Goal: Transaction & Acquisition: Book appointment/travel/reservation

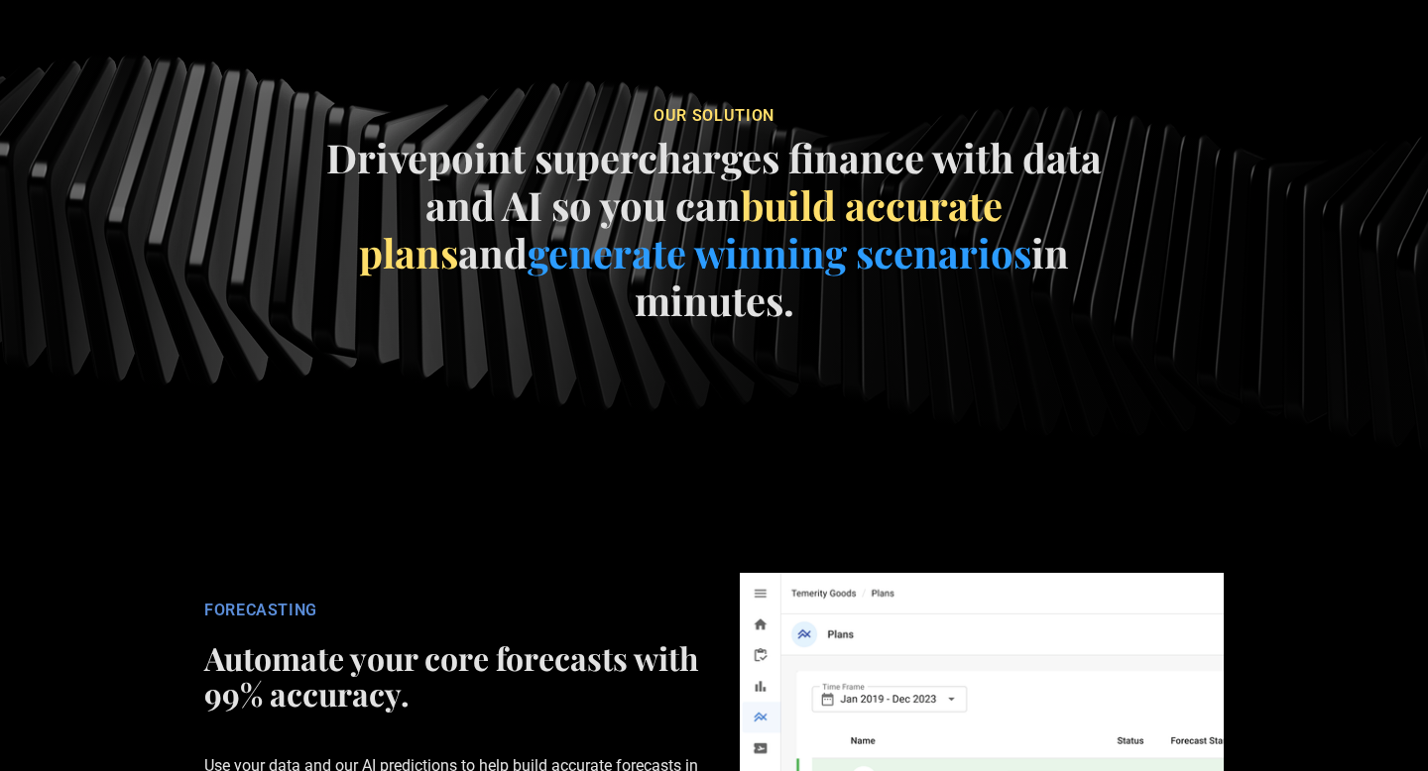
scroll to position [2771, 0]
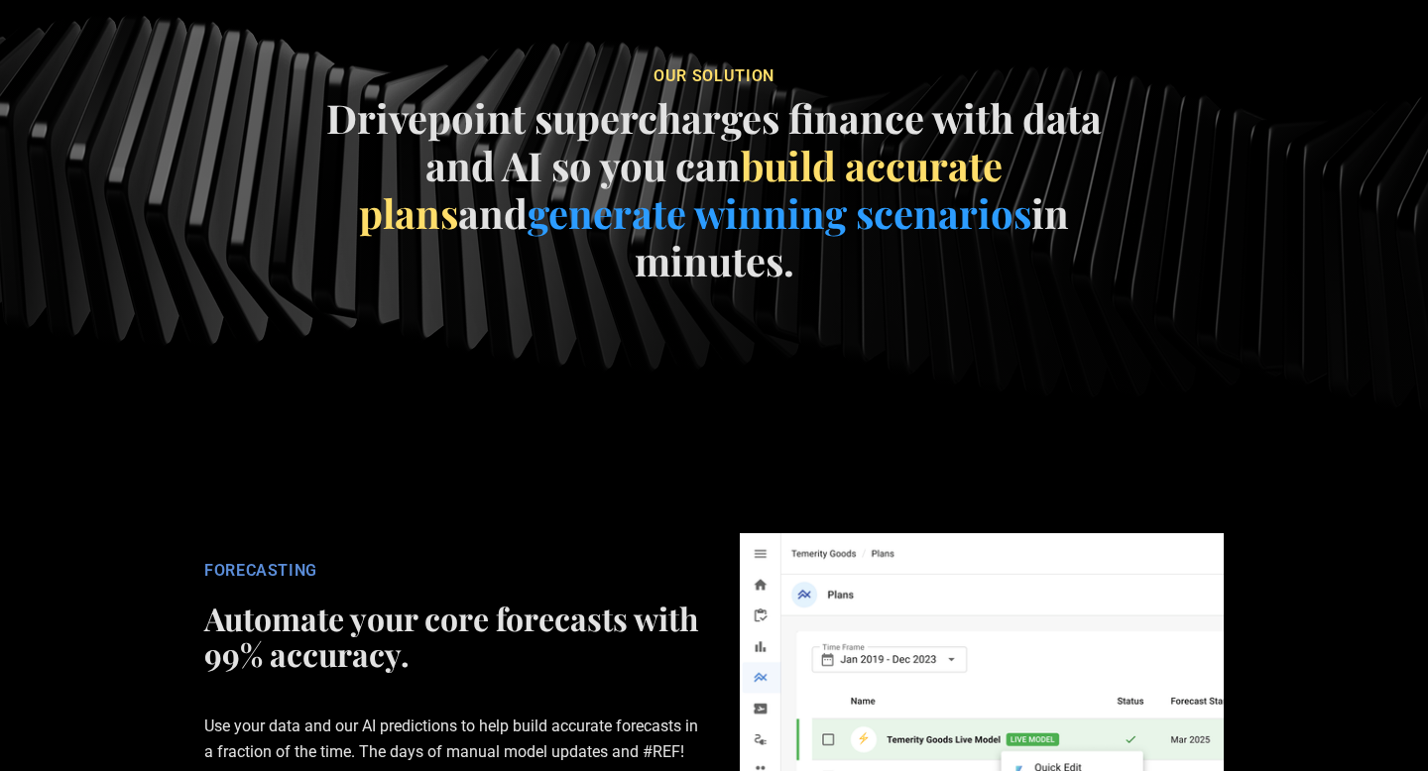
drag, startPoint x: 558, startPoint y: 435, endPoint x: 616, endPoint y: 103, distance: 337.1
click at [582, 152] on section "our soluTION Drivepoint supercharges finance with data and AI so you can build …" at bounding box center [714, 180] width 1428 height 641
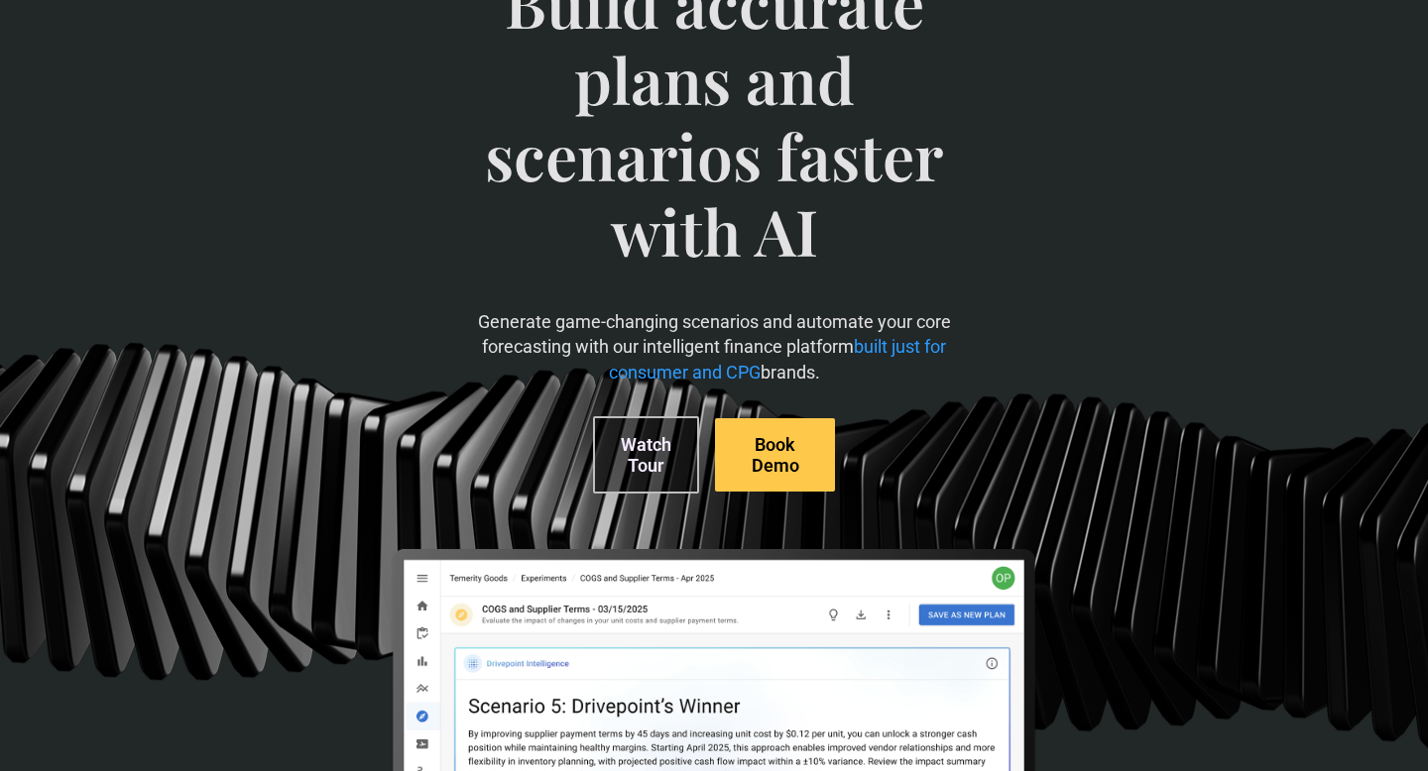
scroll to position [0, 0]
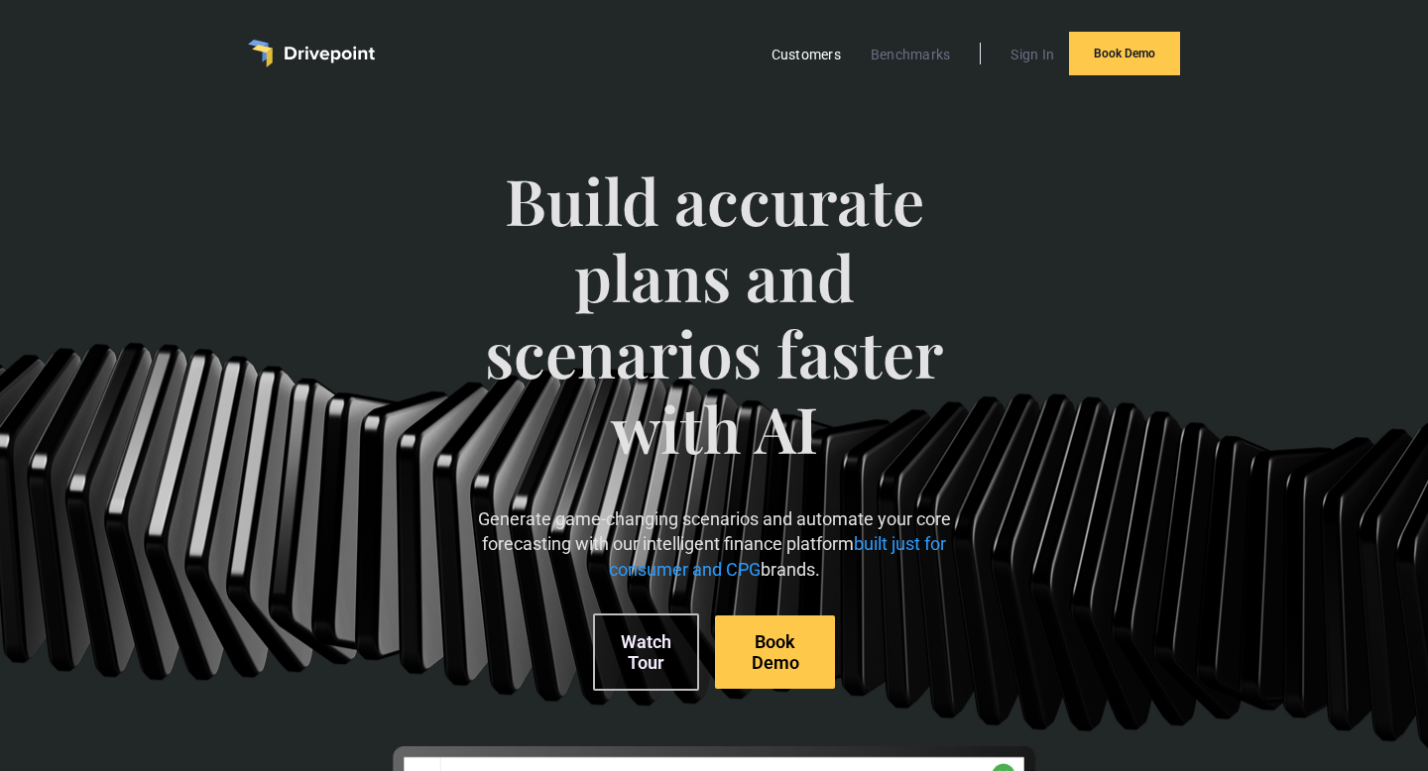
click at [819, 60] on link "Customers" at bounding box center [805, 55] width 89 height 26
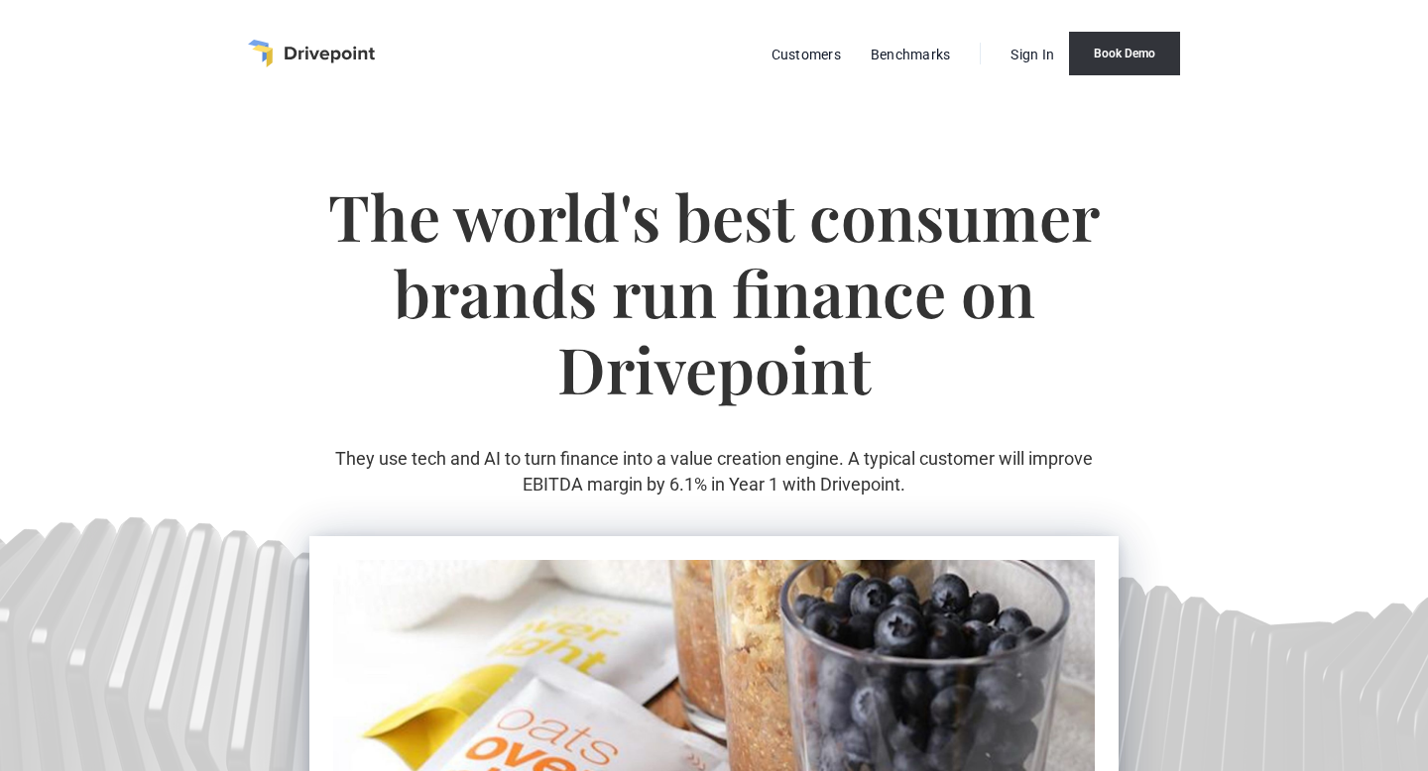
click at [1127, 50] on link "Book Demo" at bounding box center [1124, 54] width 111 height 44
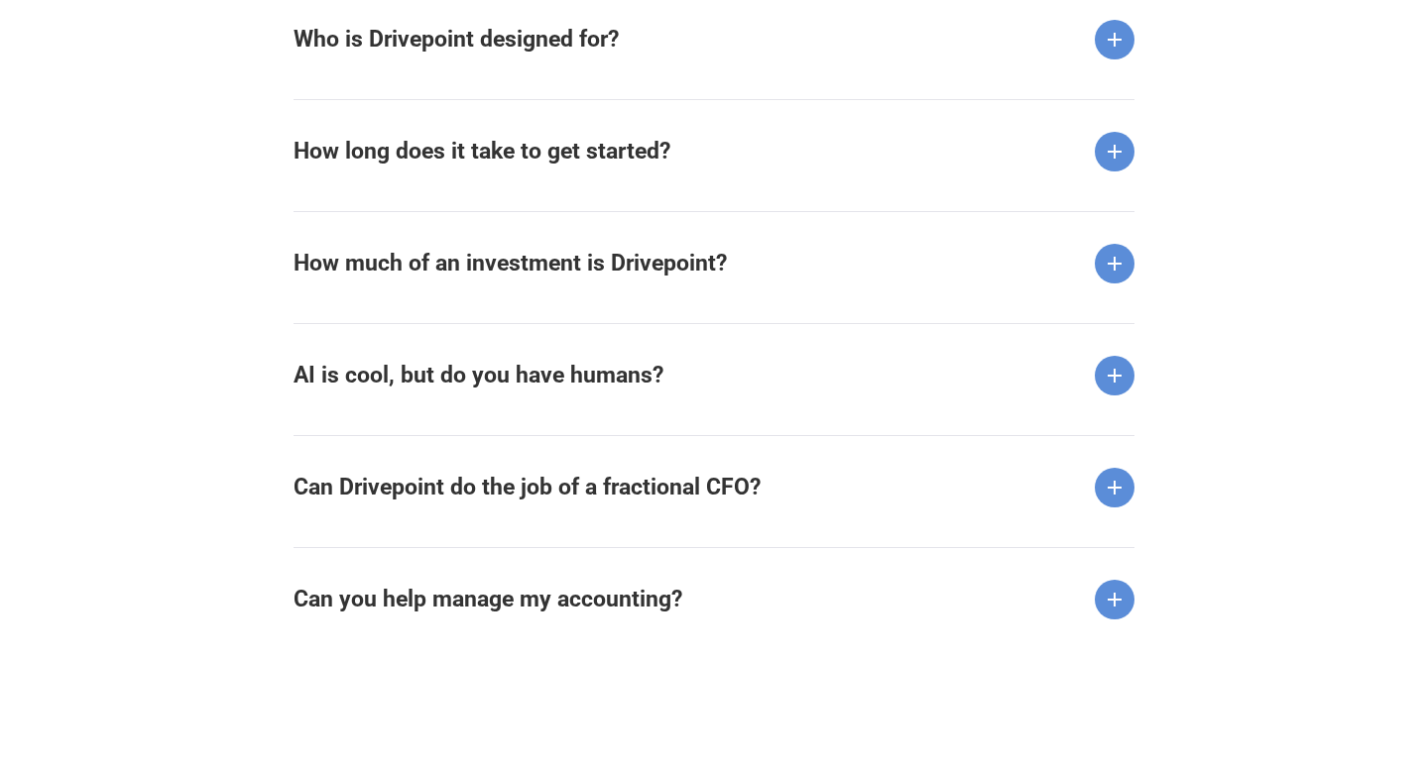
scroll to position [2580, 0]
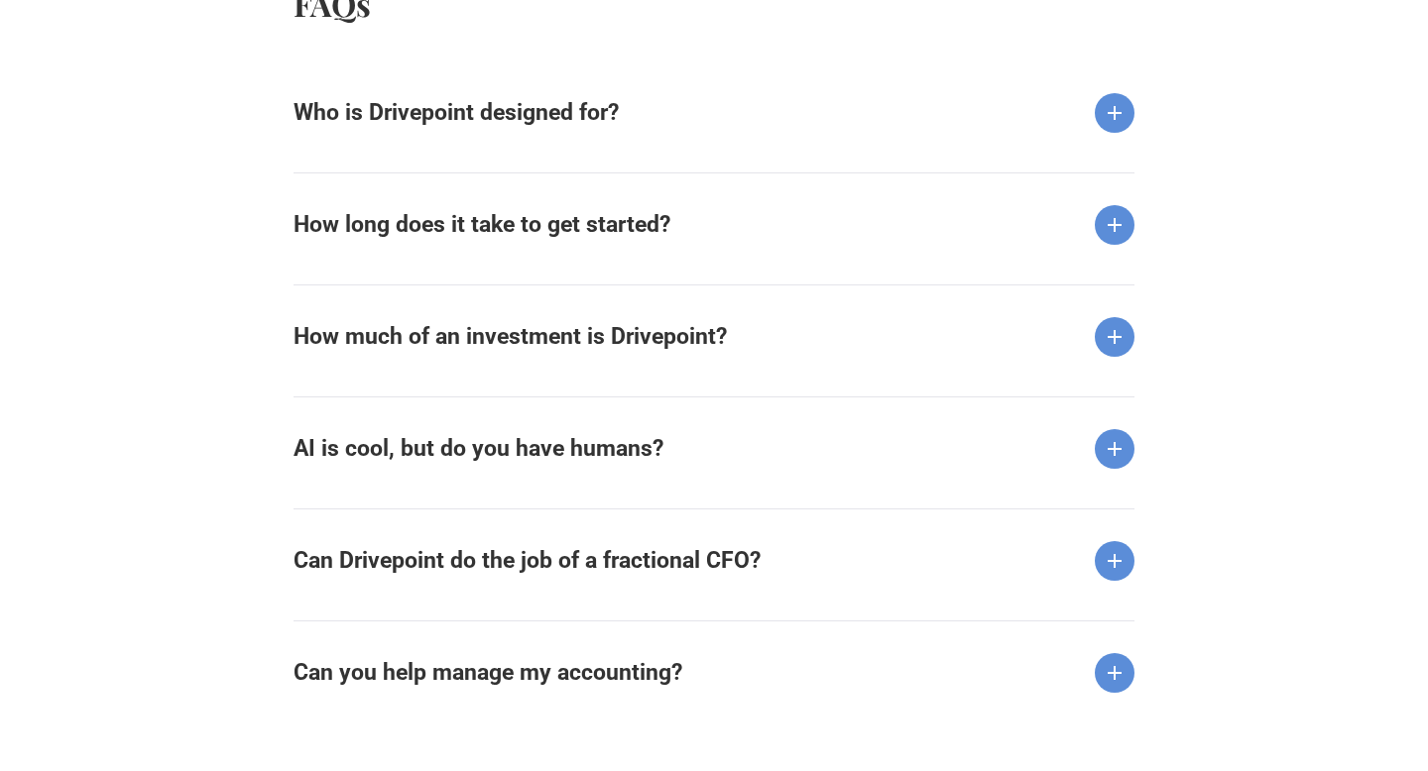
click at [821, 354] on div "How much of an investment is Drivepoint?" at bounding box center [713, 321] width 841 height 72
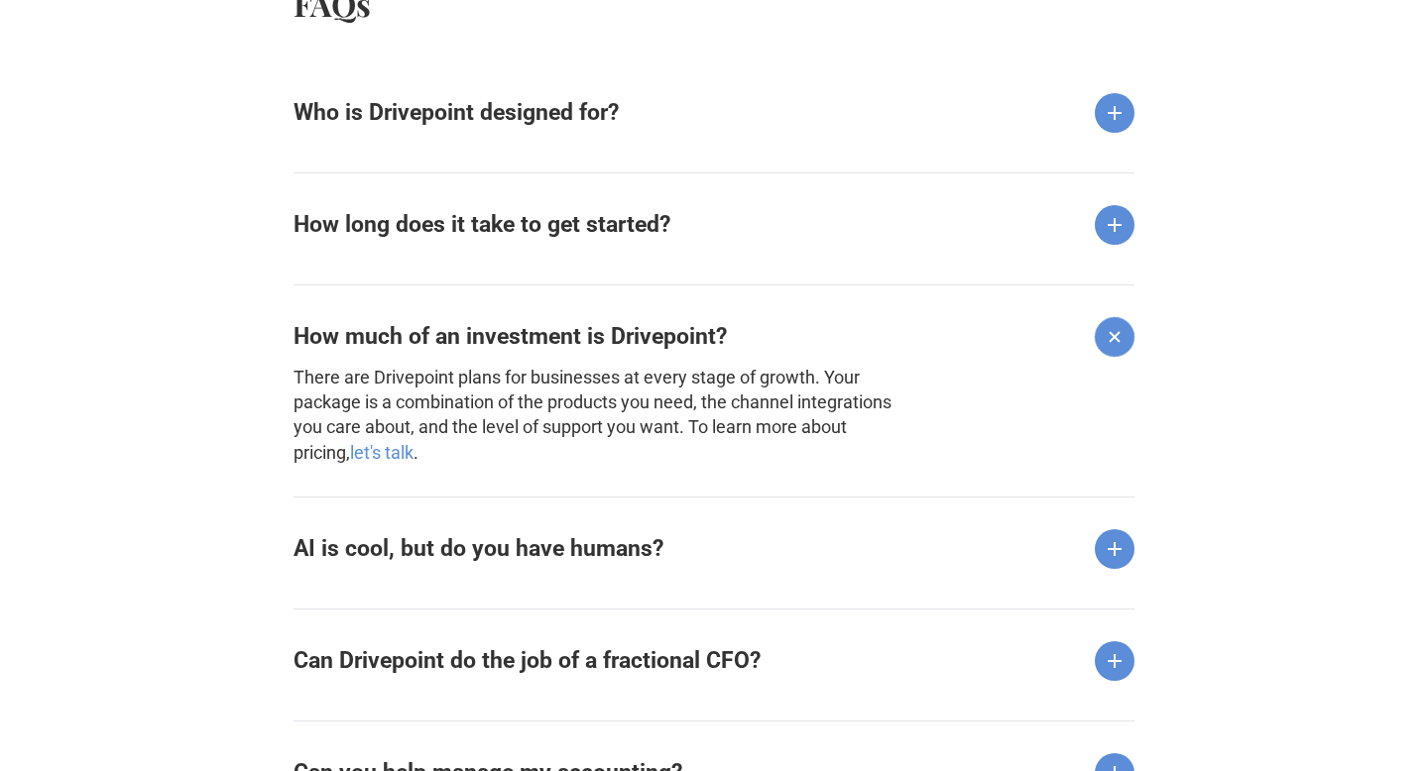
click at [350, 444] on link "let's talk" at bounding box center [381, 452] width 63 height 21
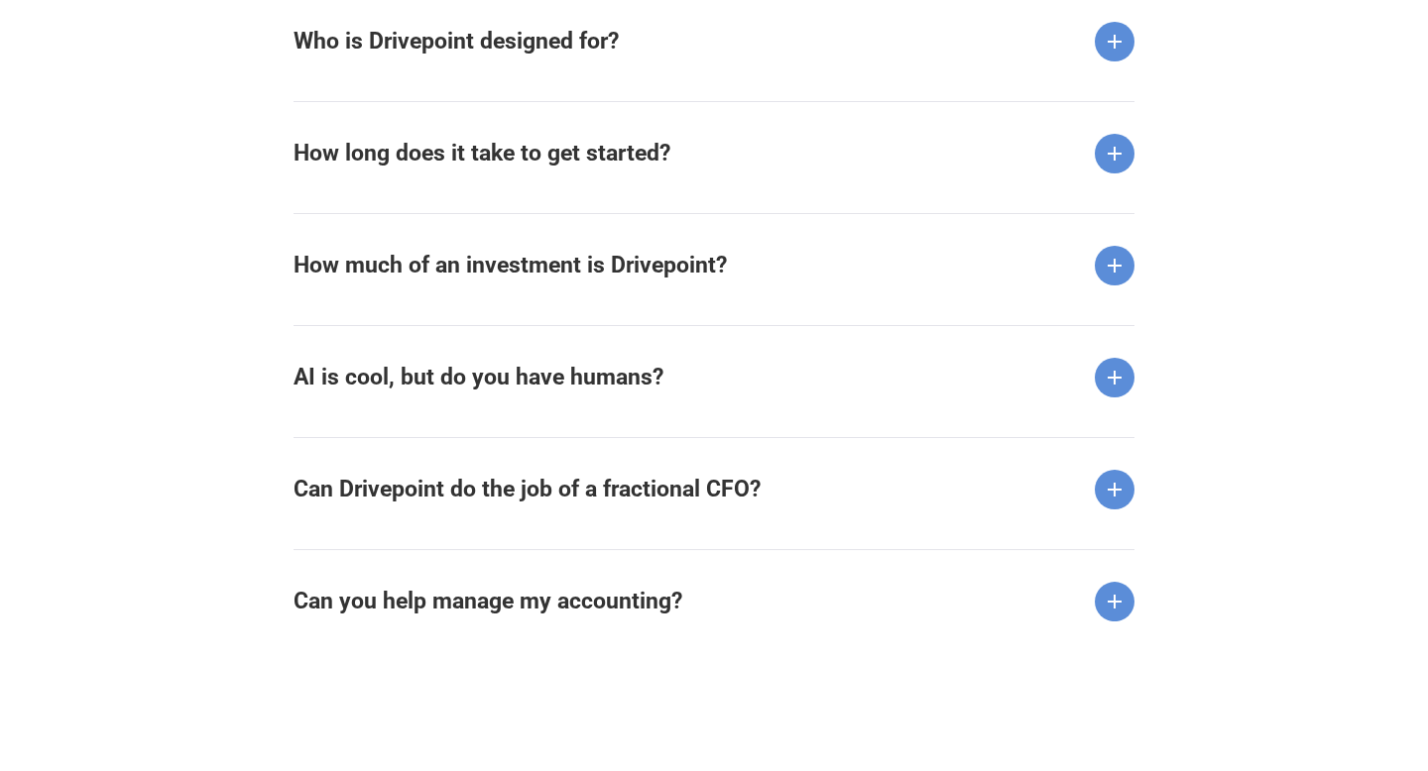
scroll to position [2604, 0]
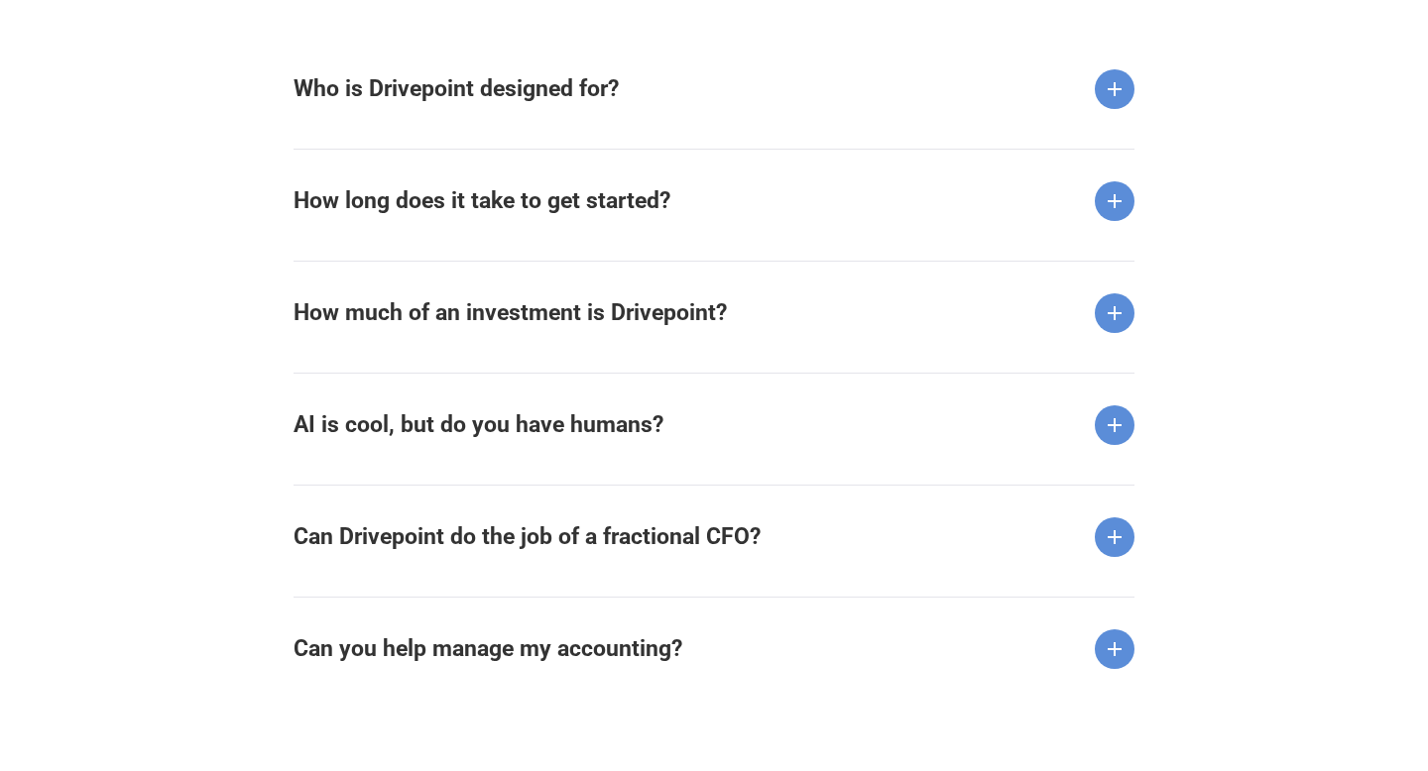
click at [686, 134] on div "Who is Drivepoint designed for? We are 100% focused on consumer and retail bran…" at bounding box center [713, 357] width 841 height 639
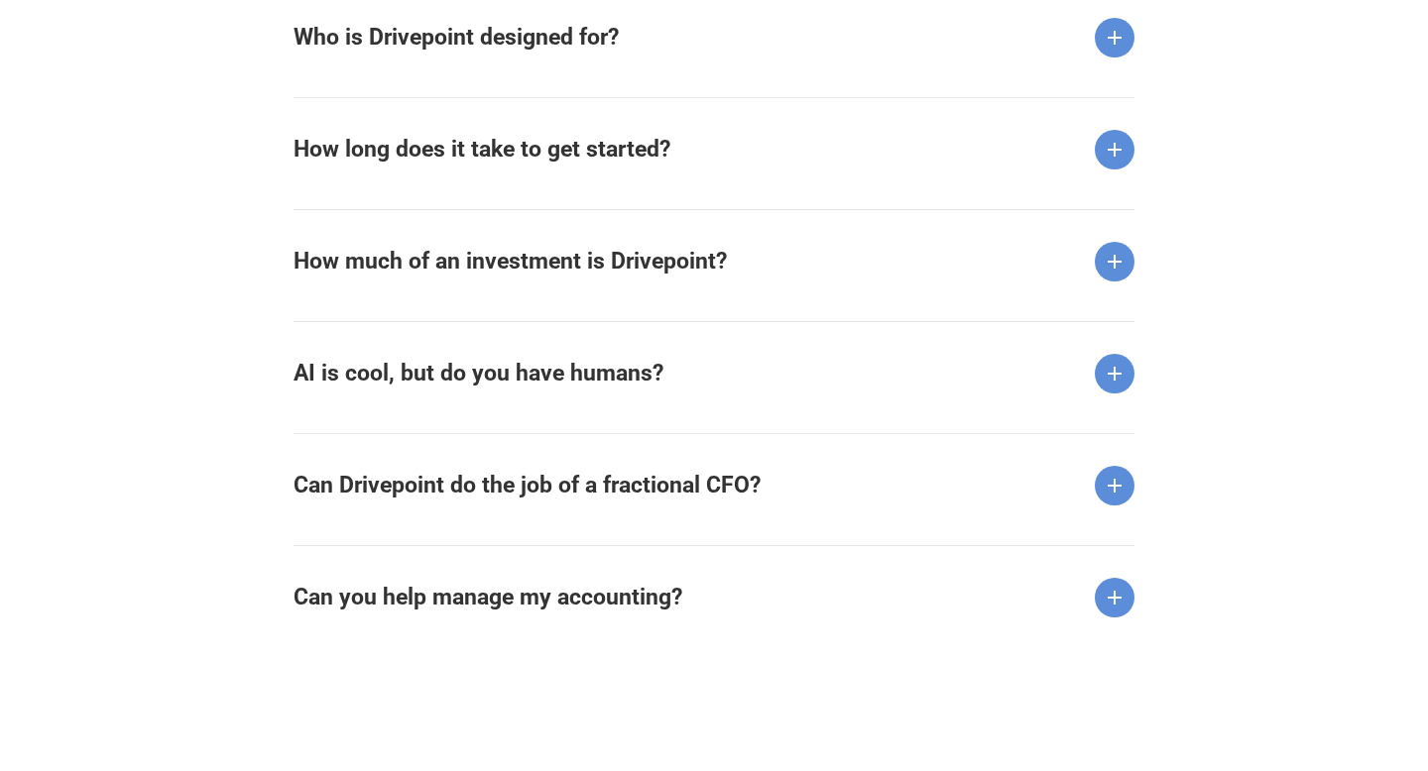
scroll to position [2662, 0]
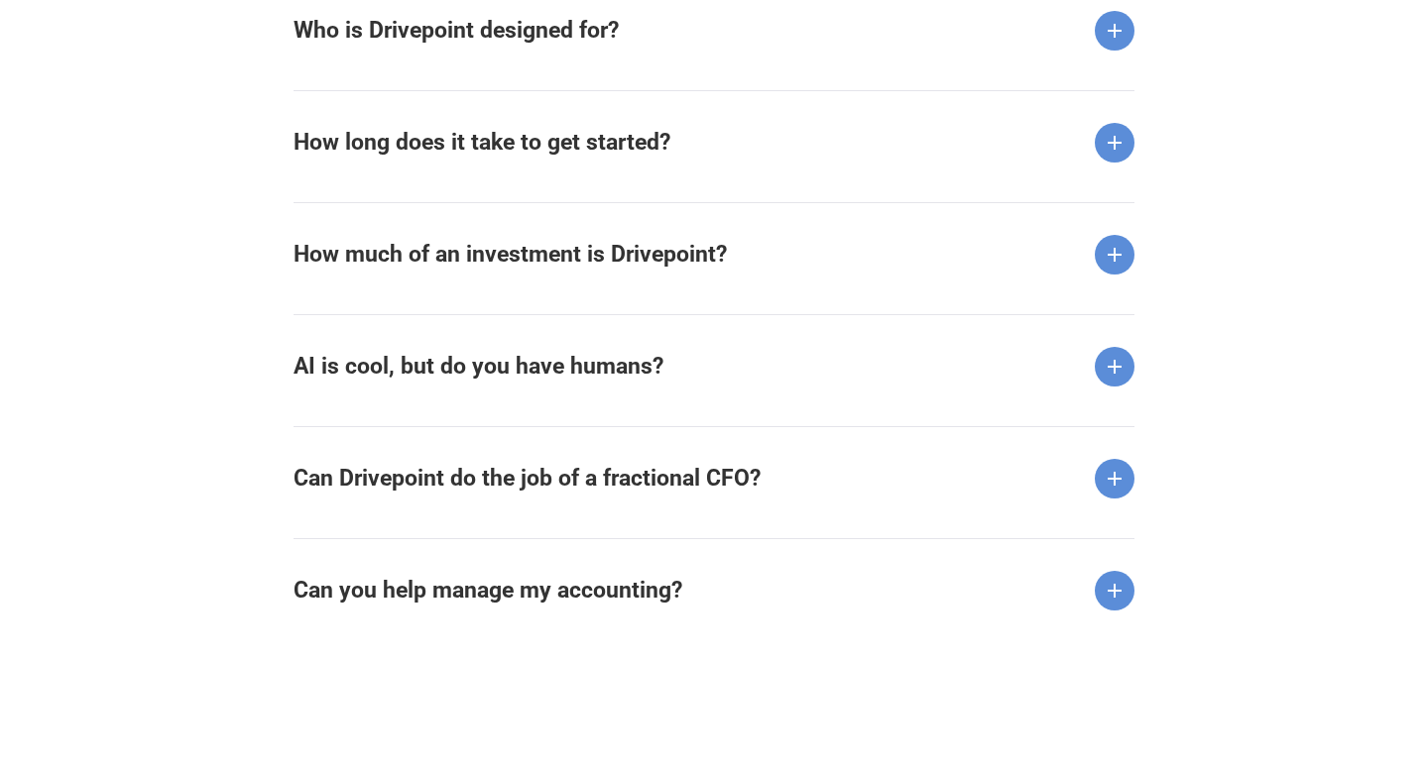
click at [741, 478] on strong "Can Drivepoint do the job of a fractional CFO?" at bounding box center [526, 478] width 467 height 27
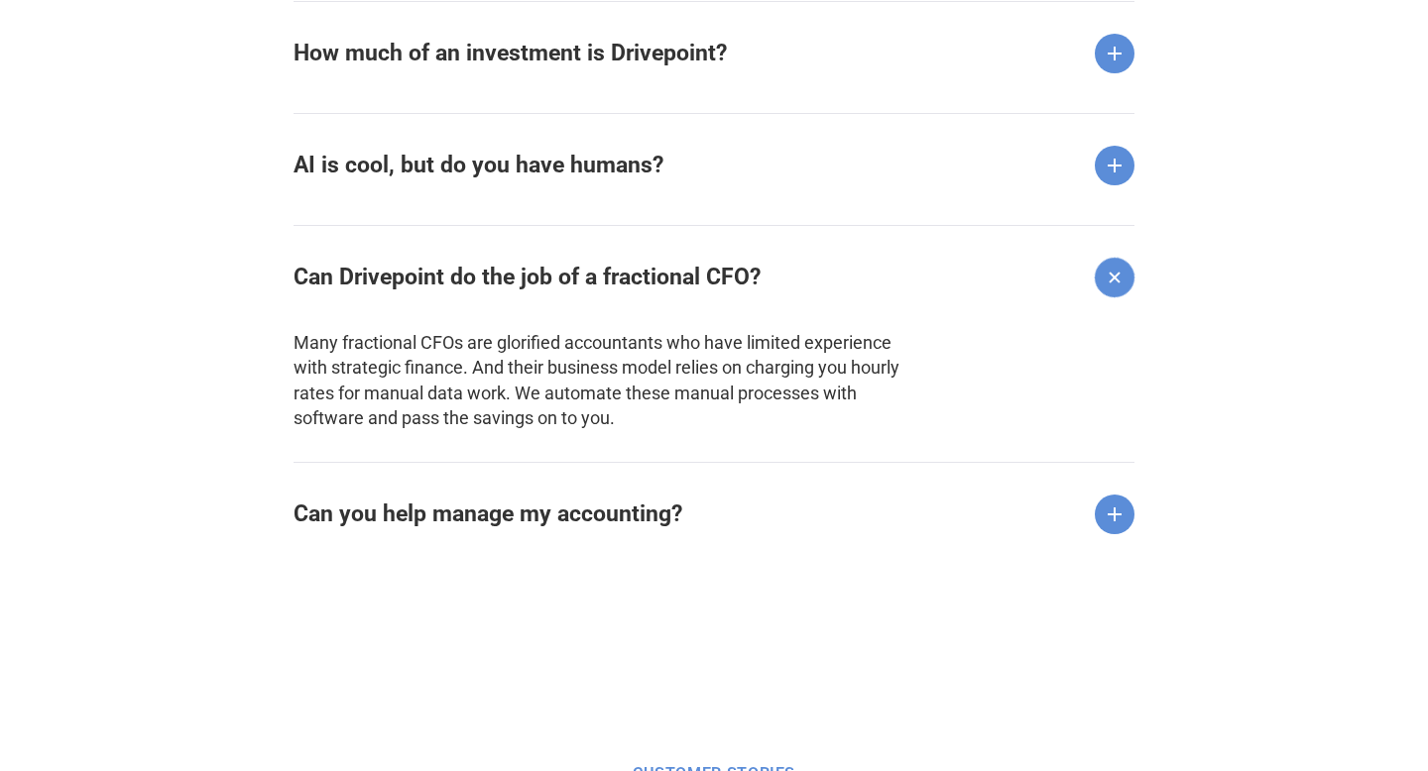
scroll to position [2864, 0]
click at [694, 520] on div "Can you help manage my accounting?" at bounding box center [713, 497] width 841 height 72
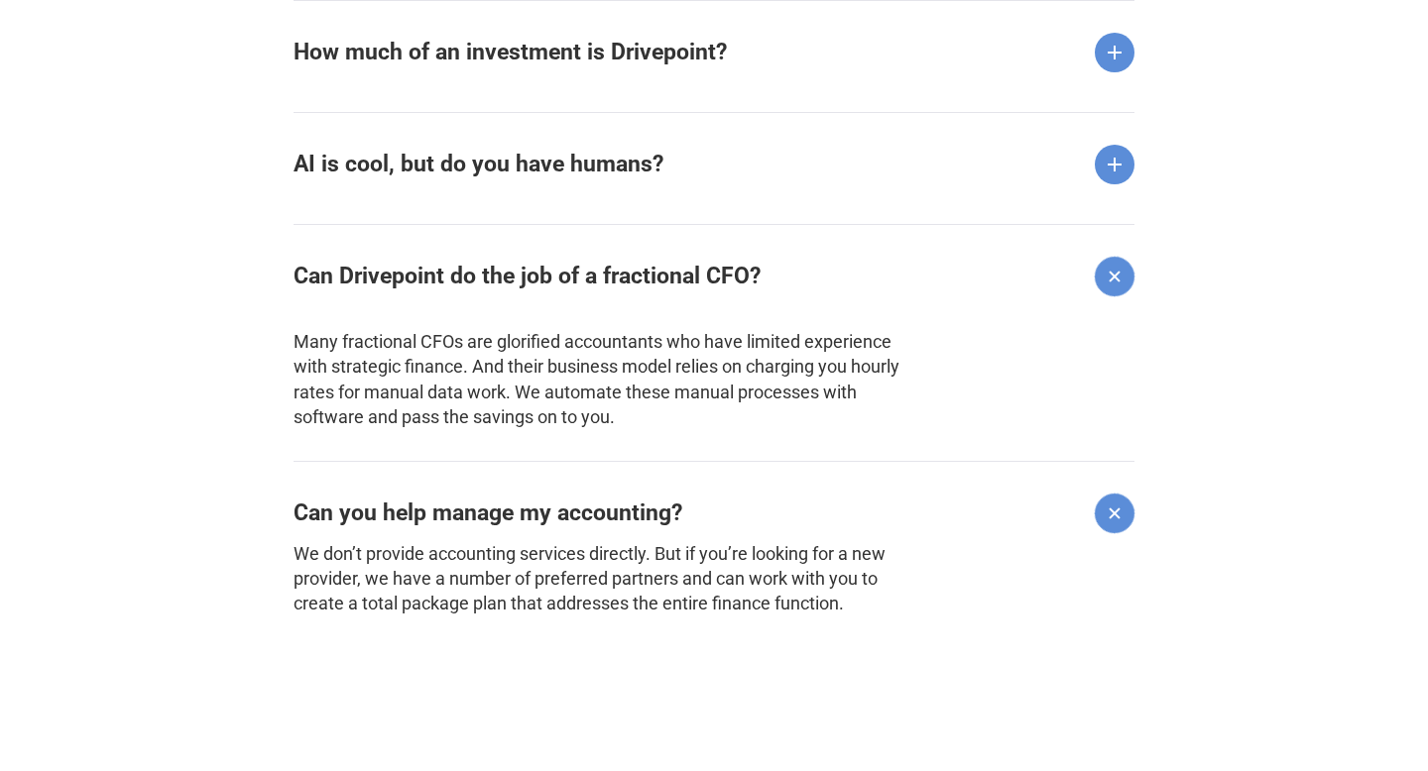
scroll to position [2919, 0]
